Goal: Obtain resource: Obtain resource

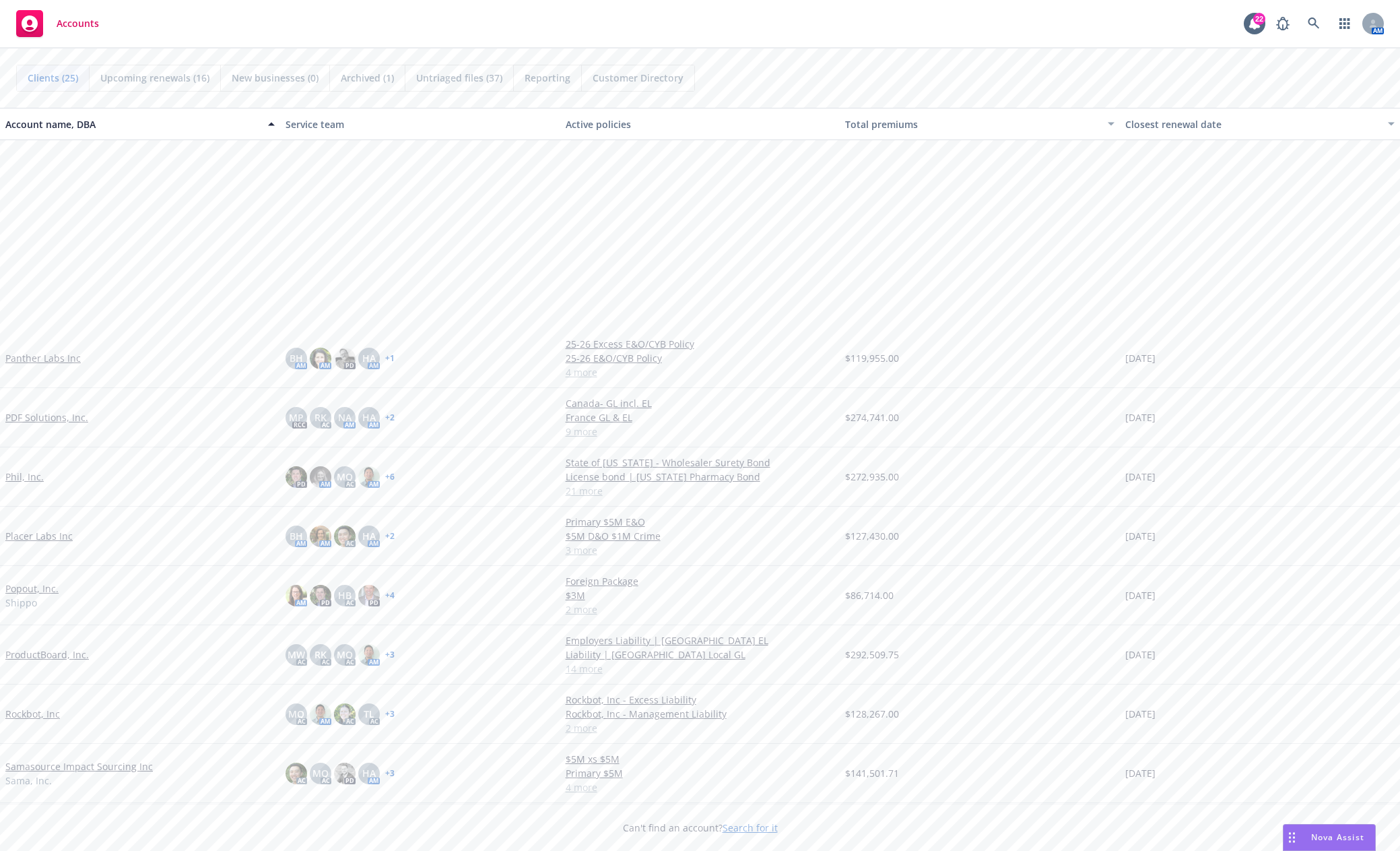
scroll to position [684, 0]
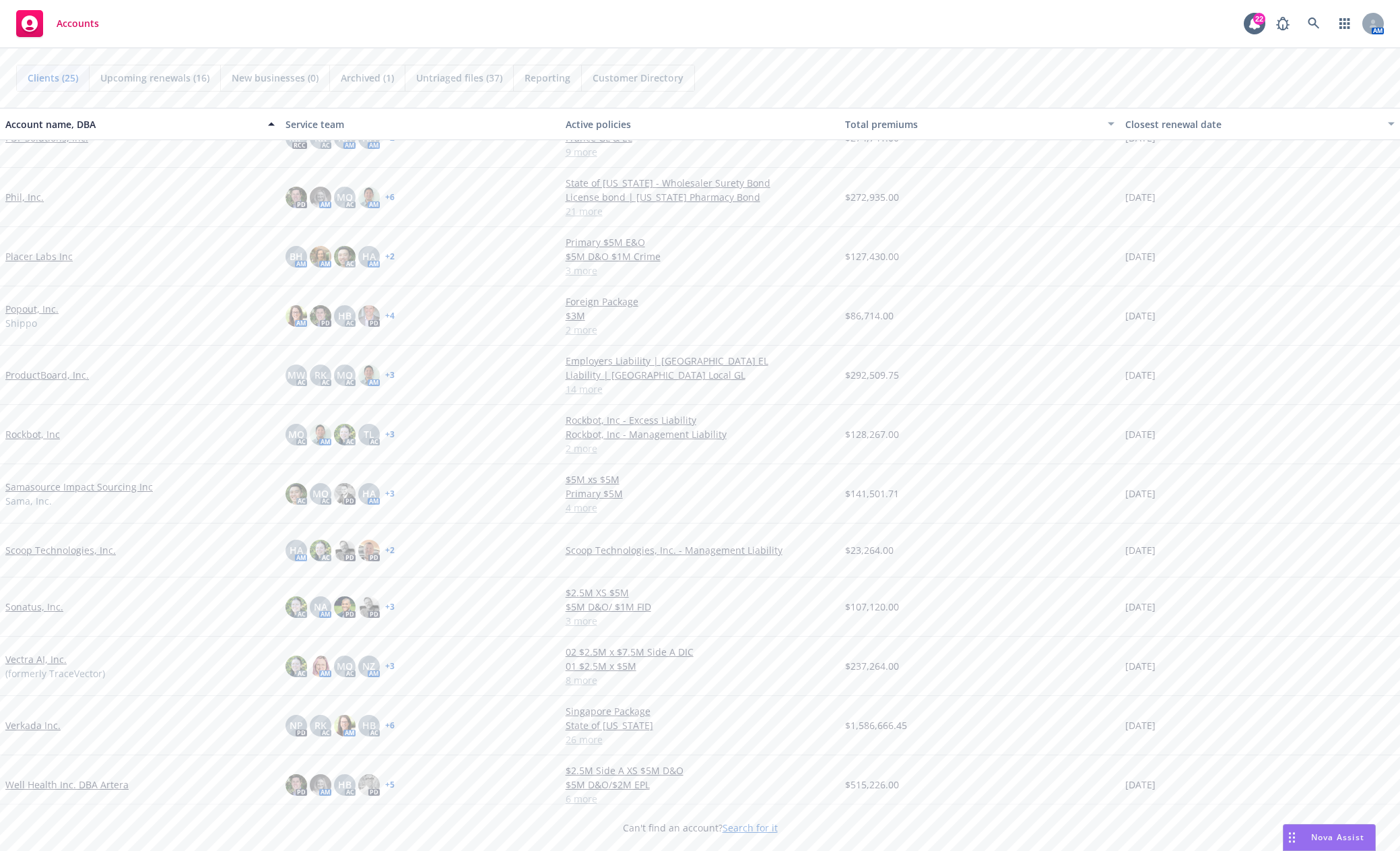
click at [45, 724] on link "Verkada Inc." at bounding box center [32, 725] width 55 height 14
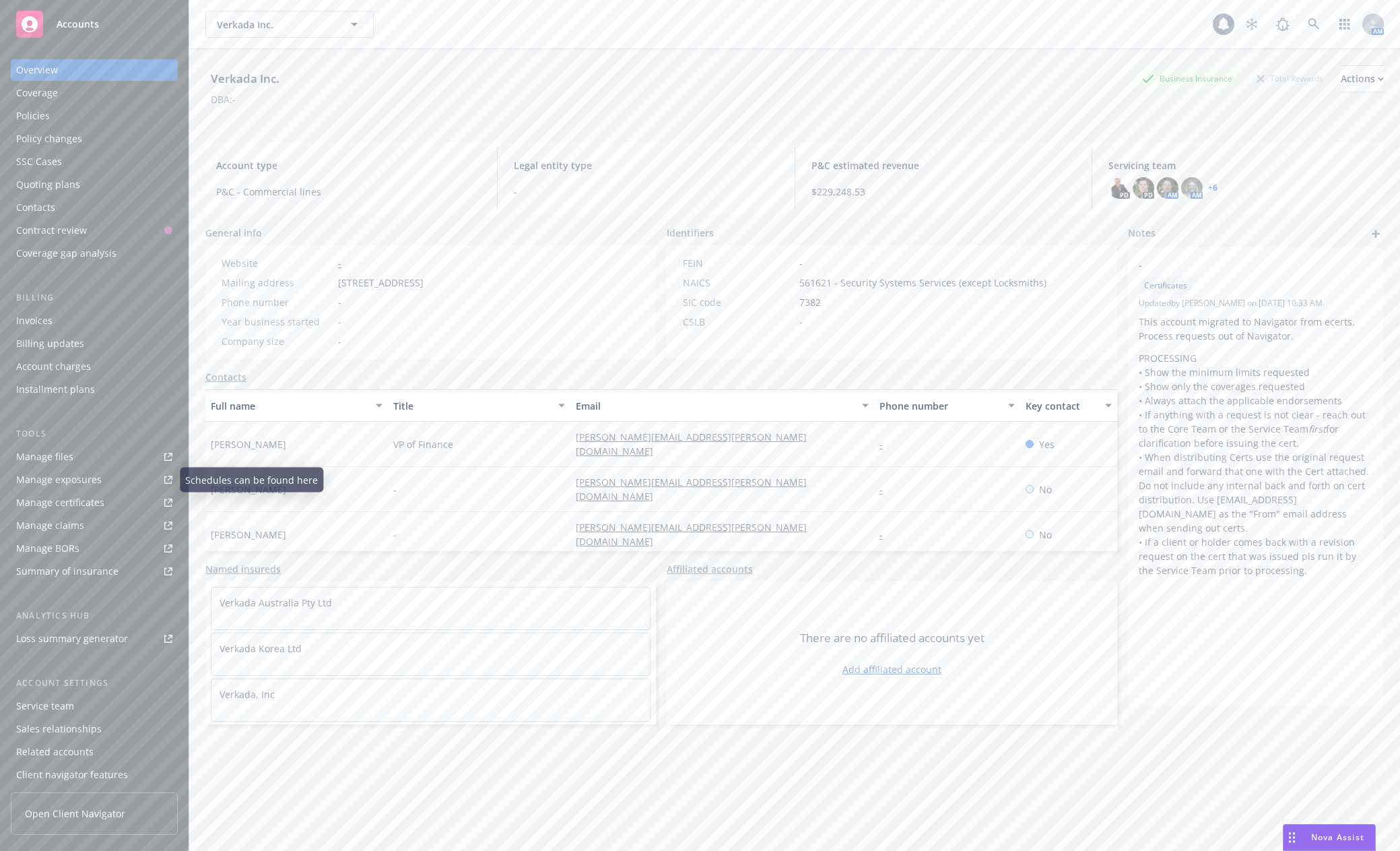
click at [125, 464] on link "Manage files" at bounding box center [94, 456] width 167 height 22
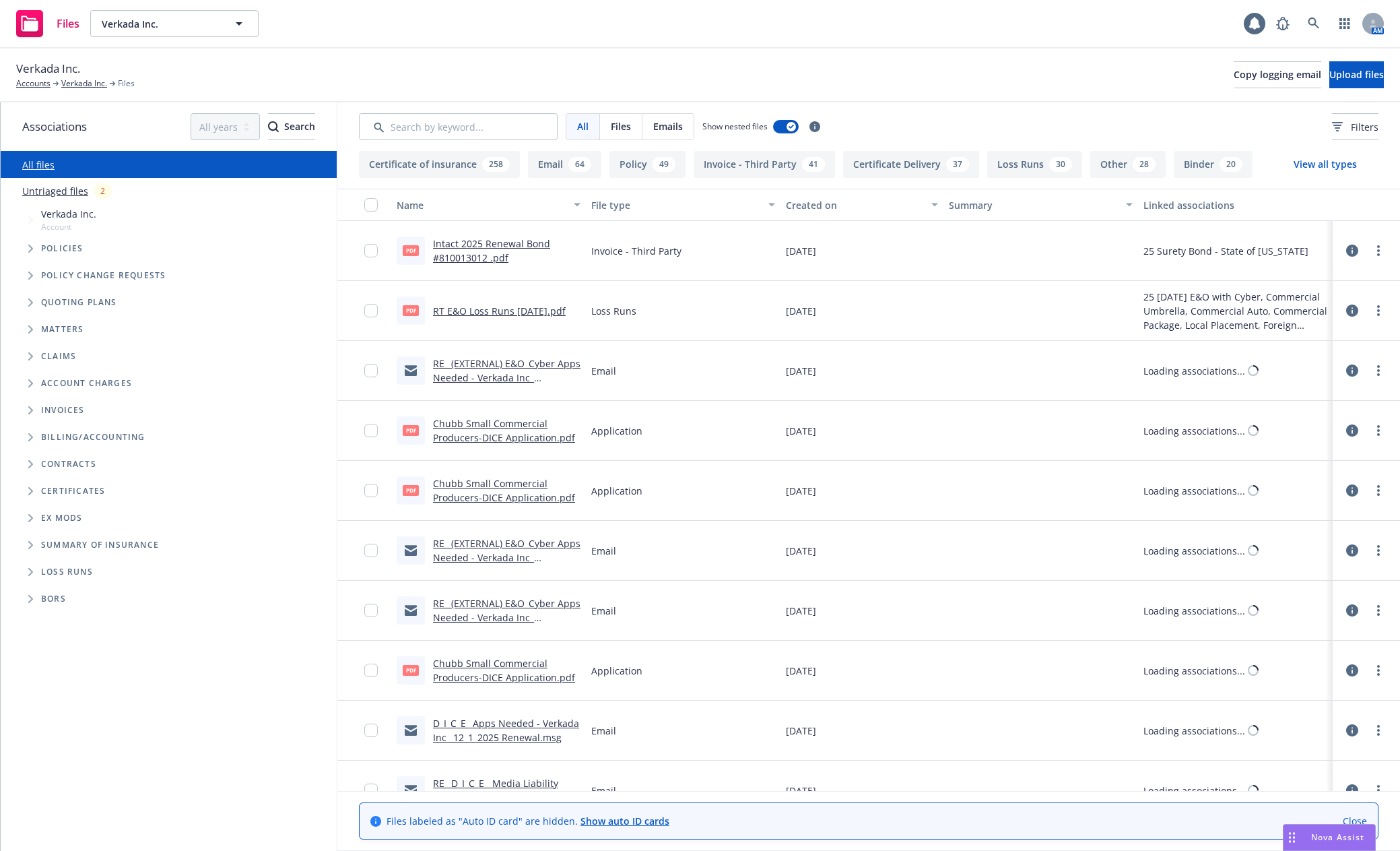
click at [51, 245] on span "Policies" at bounding box center [62, 248] width 43 height 8
click at [29, 248] on icon "Tree Example" at bounding box center [31, 248] width 5 height 8
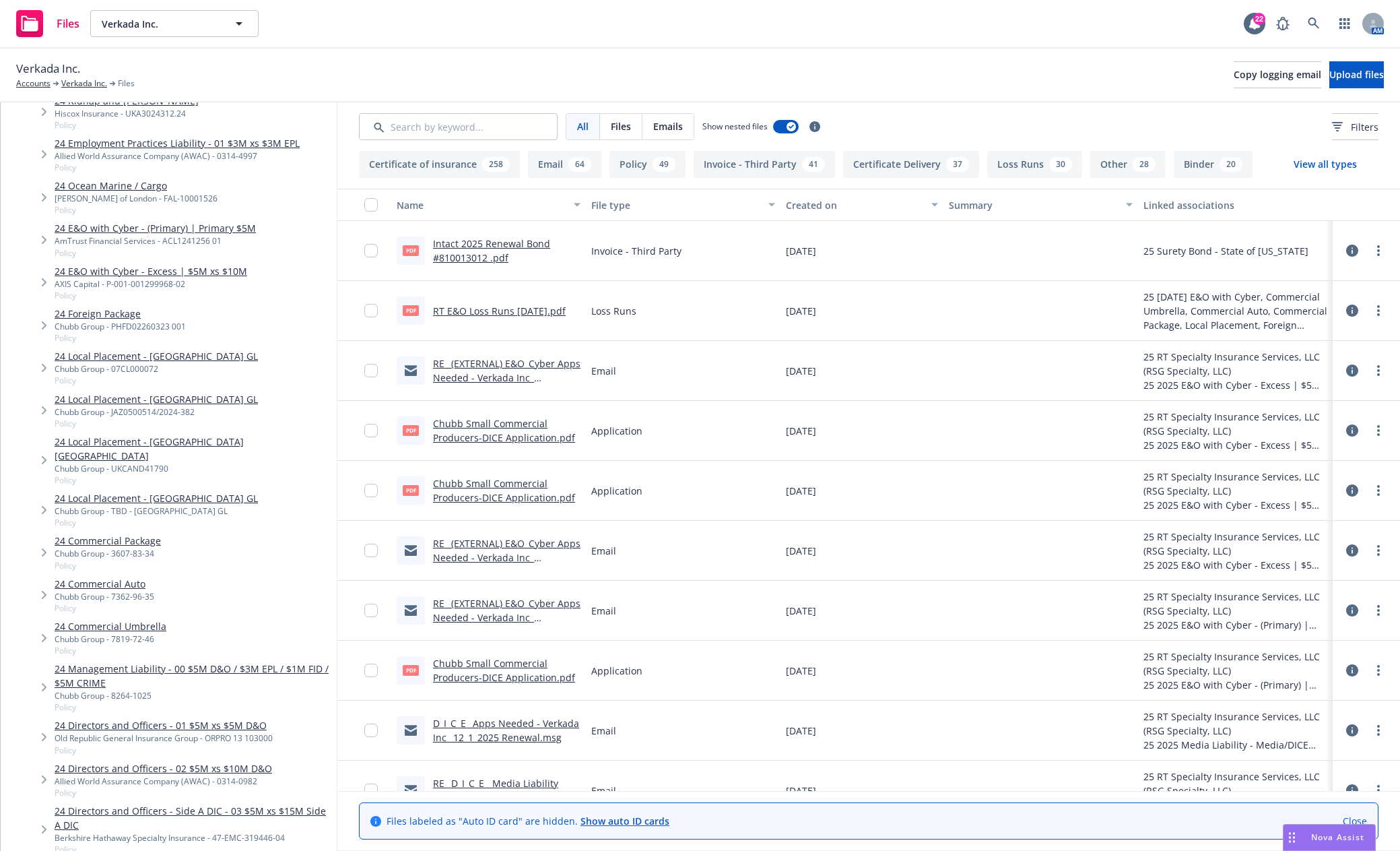
scroll to position [472, 0]
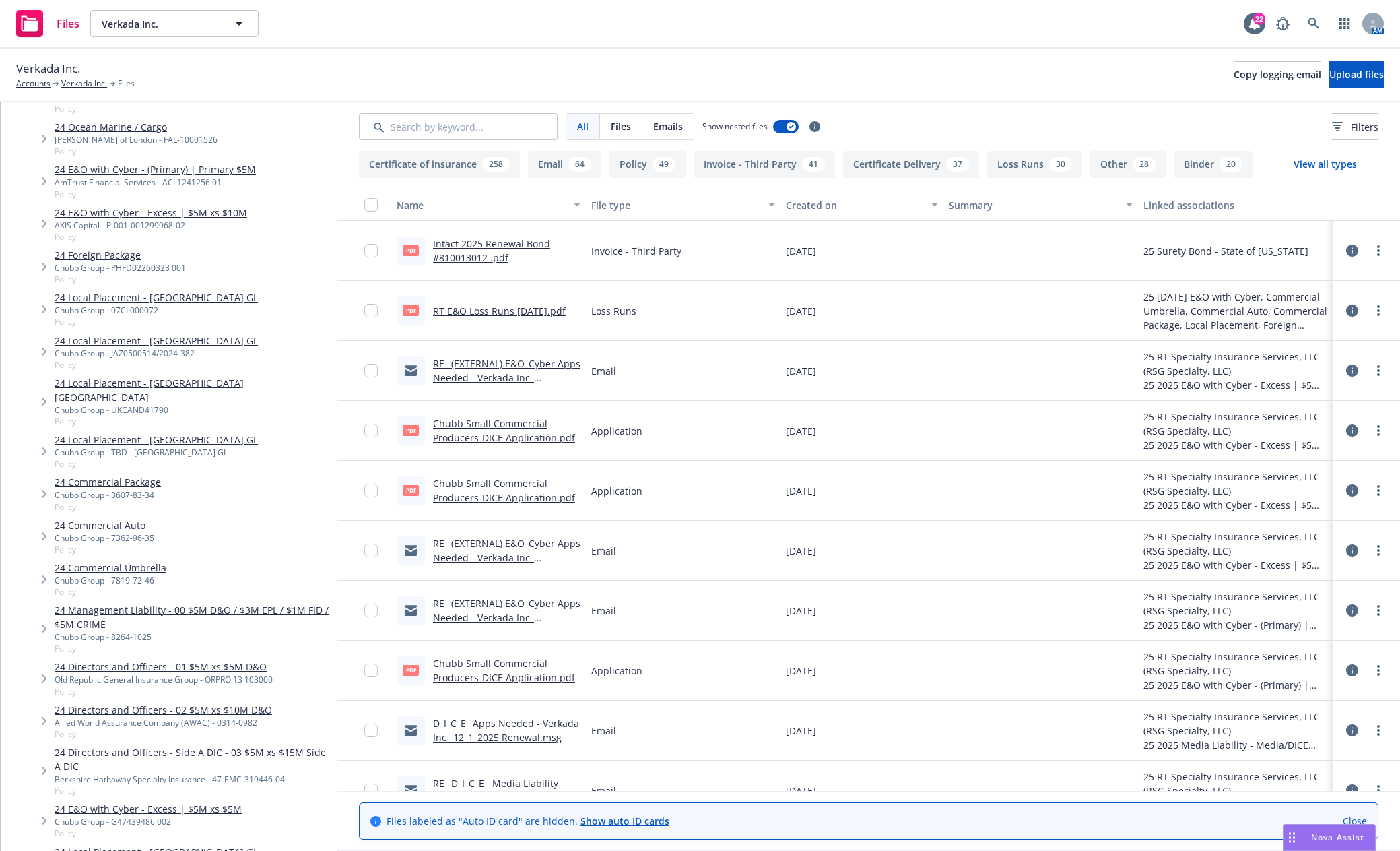
click at [295, 603] on link "24 Management Liability - 00 $5M D&O / $3M EPL / $1M FID / $5M CRIME" at bounding box center [193, 617] width 277 height 29
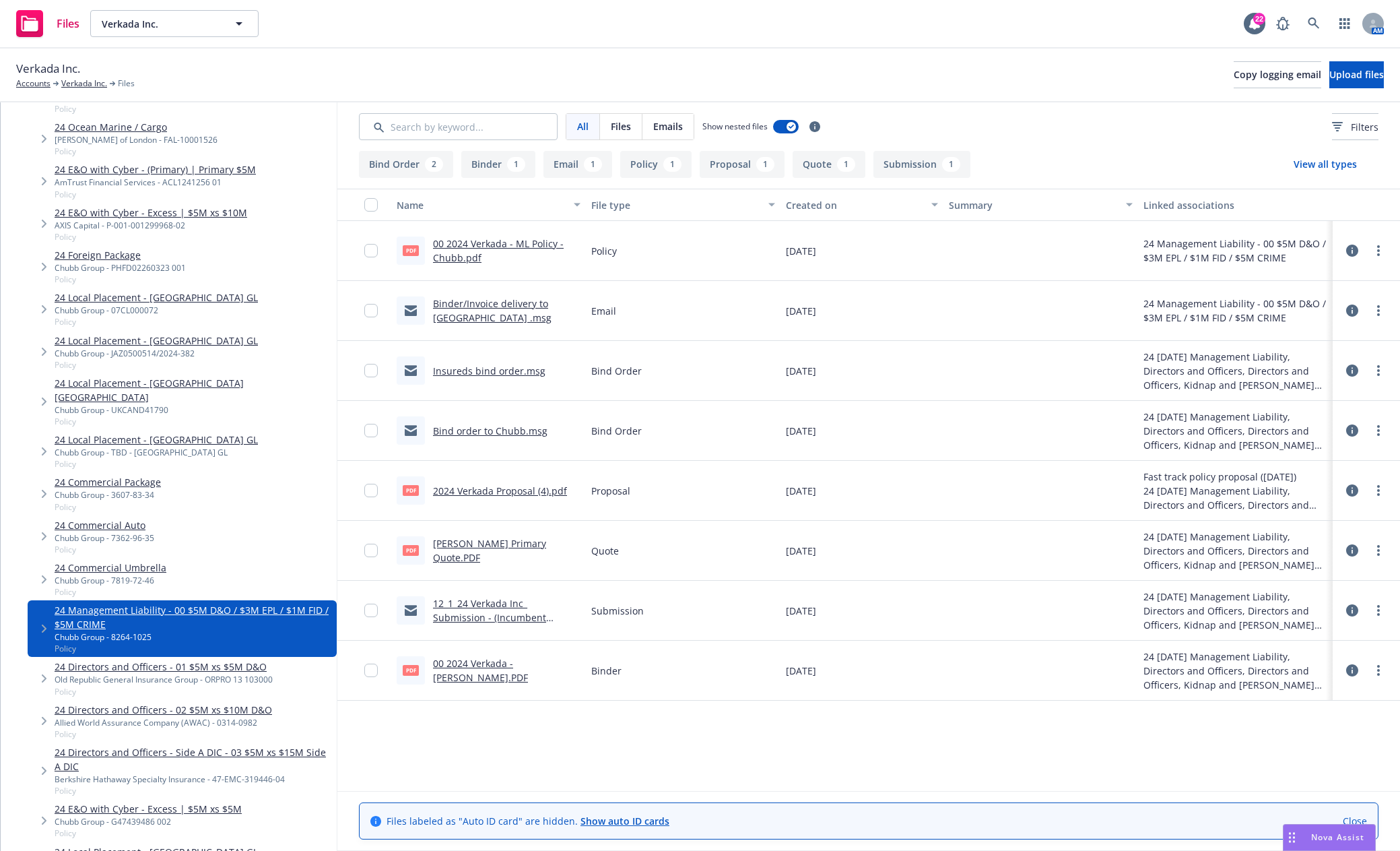
click at [496, 241] on link "00 2024 Verkada - ML Policy - Chubb.pdf" at bounding box center [498, 251] width 131 height 27
